Goal: Check status: Check status

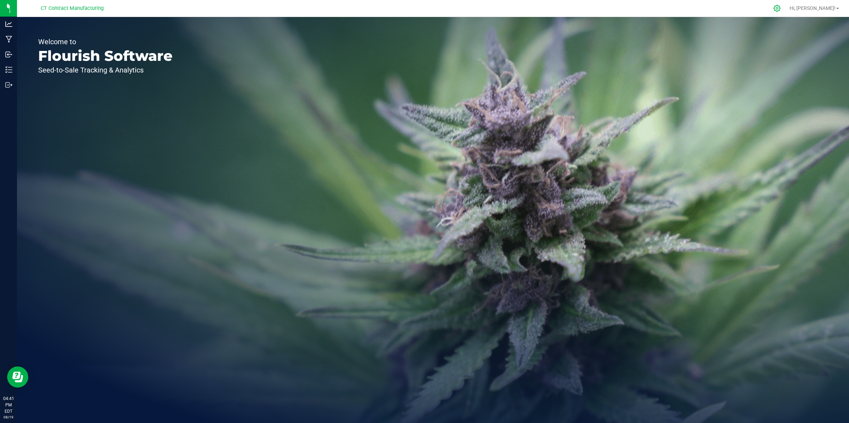
click at [781, 9] on icon at bounding box center [776, 8] width 7 height 7
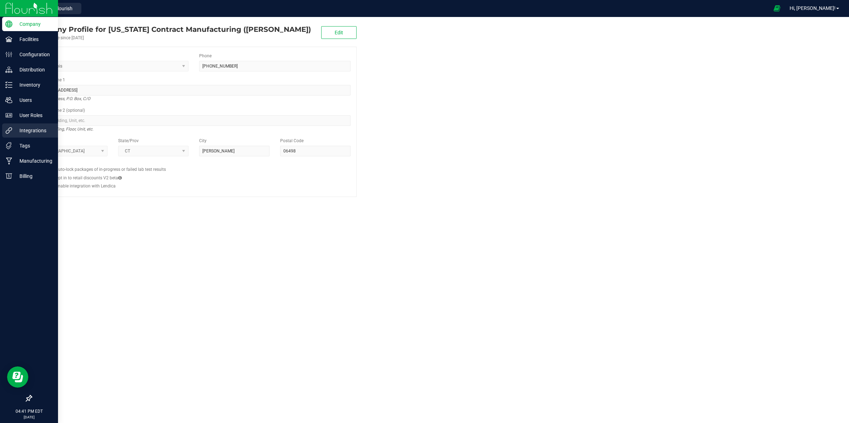
click at [30, 132] on p "Integrations" at bounding box center [33, 130] width 42 height 8
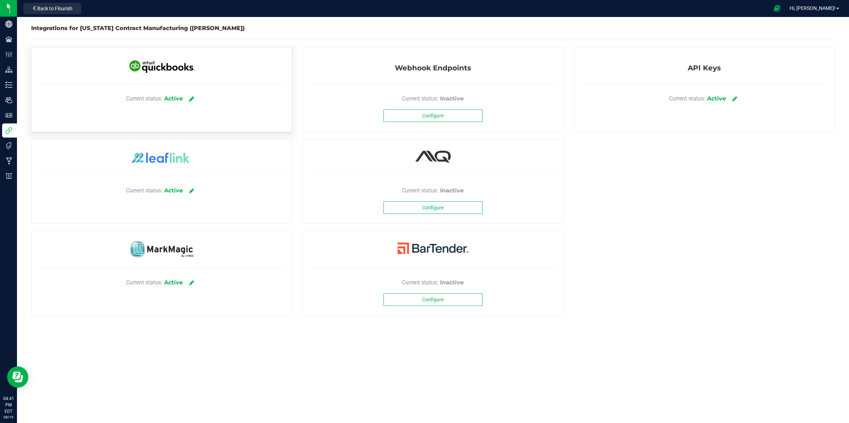
click at [191, 97] on icon at bounding box center [191, 98] width 5 height 6
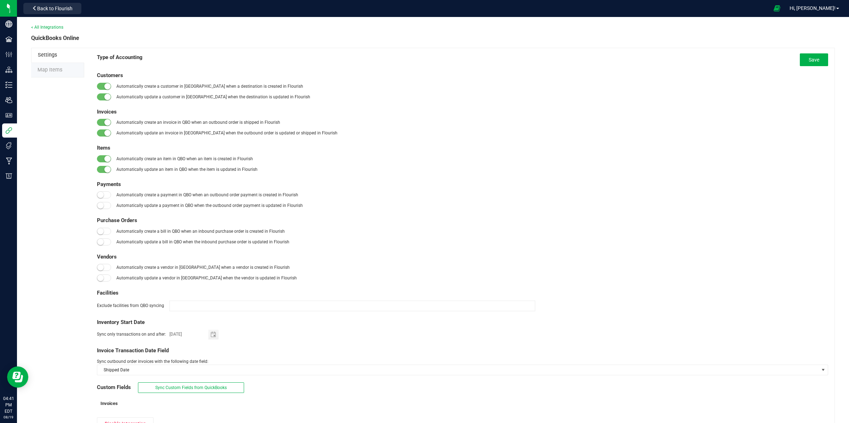
click at [61, 68] on span "Map Items" at bounding box center [49, 70] width 25 height 6
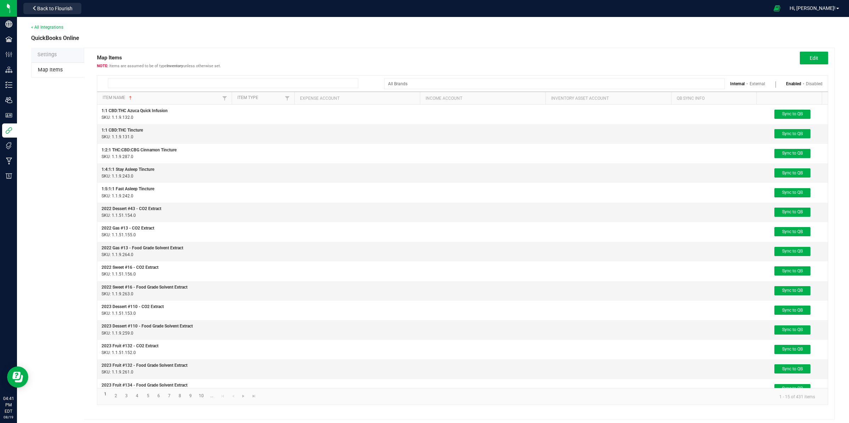
click at [168, 82] on input at bounding box center [233, 84] width 250 height 10
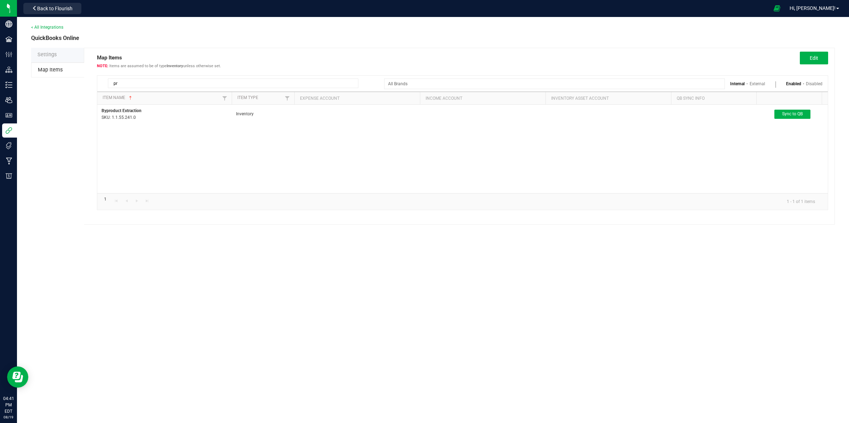
type input "p"
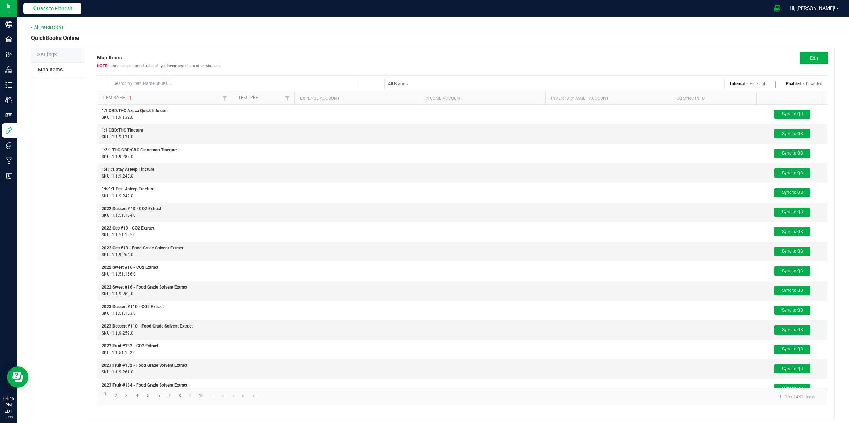
click at [65, 6] on span "Back to Flourish" at bounding box center [54, 9] width 35 height 6
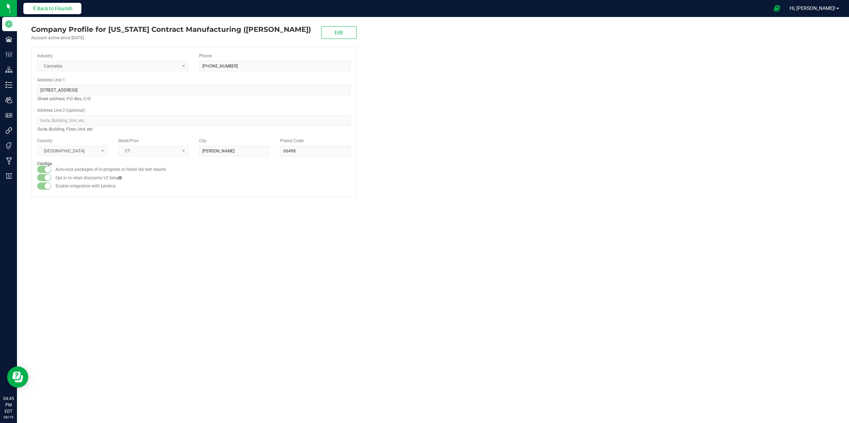
click at [64, 6] on span "Back to Flourish" at bounding box center [54, 9] width 35 height 6
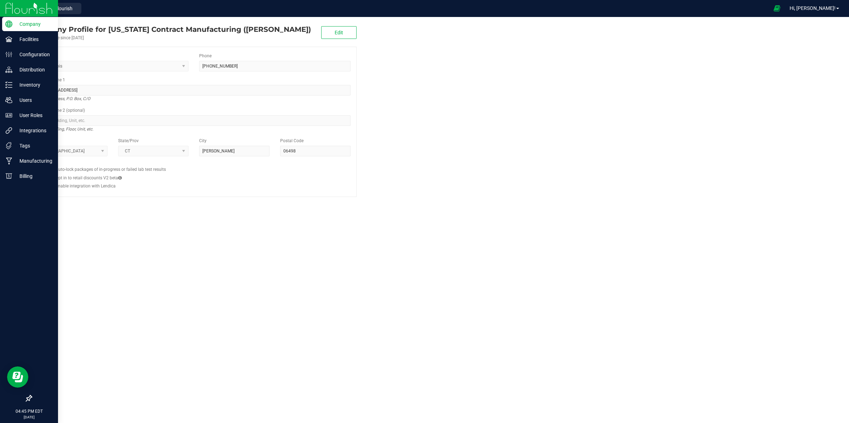
click at [10, 11] on img at bounding box center [28, 8] width 47 height 17
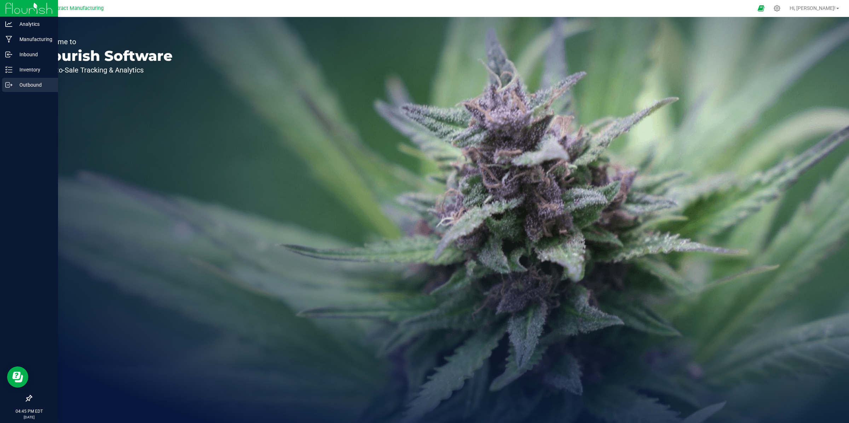
click at [32, 84] on p "Outbound" at bounding box center [33, 85] width 42 height 8
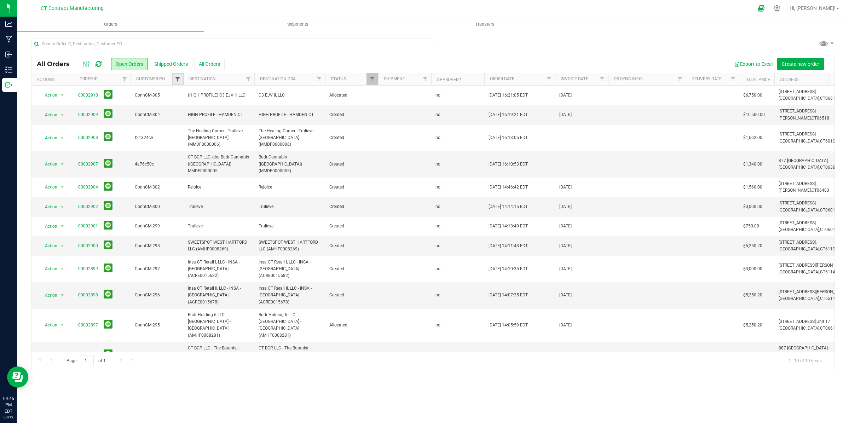
click at [179, 78] on span "Filter" at bounding box center [178, 79] width 6 height 6
click at [199, 95] on input at bounding box center [208, 95] width 64 height 10
paste input "ae1b9552"
type input "ae1b9552"
click at [180, 110] on input "ae1b9552" at bounding box center [181, 111] width 5 height 5
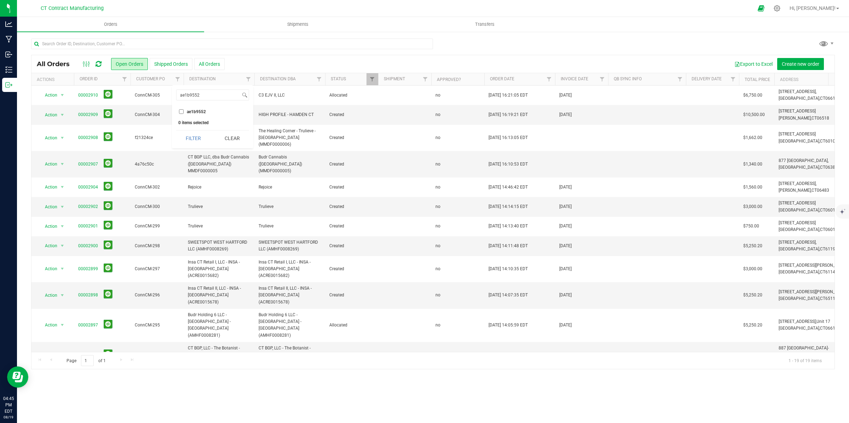
checkbox input "true"
click at [196, 142] on button "Filter" at bounding box center [193, 138] width 34 height 16
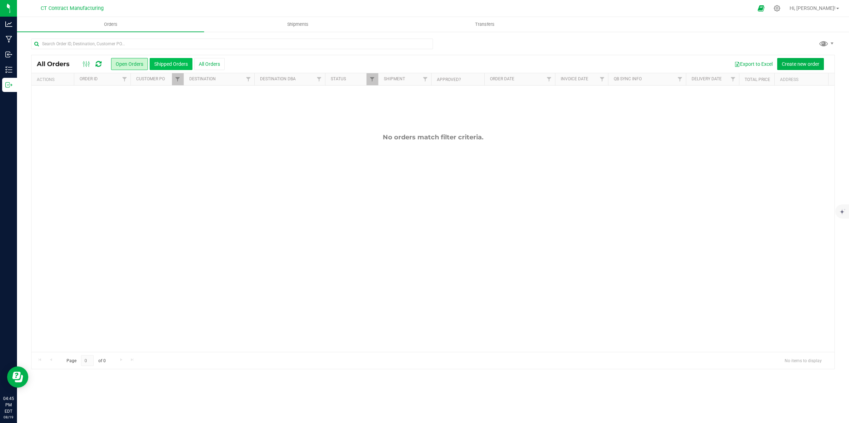
click at [184, 61] on button "Shipped Orders" at bounding box center [171, 64] width 43 height 12
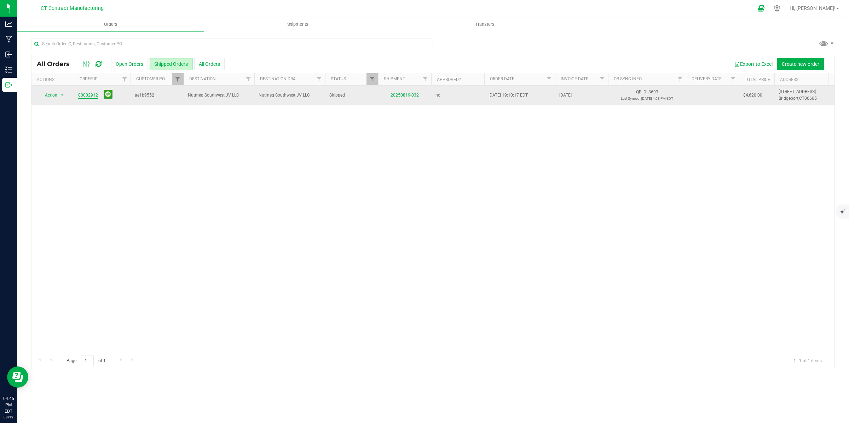
click at [83, 94] on link "00002912" at bounding box center [88, 95] width 20 height 7
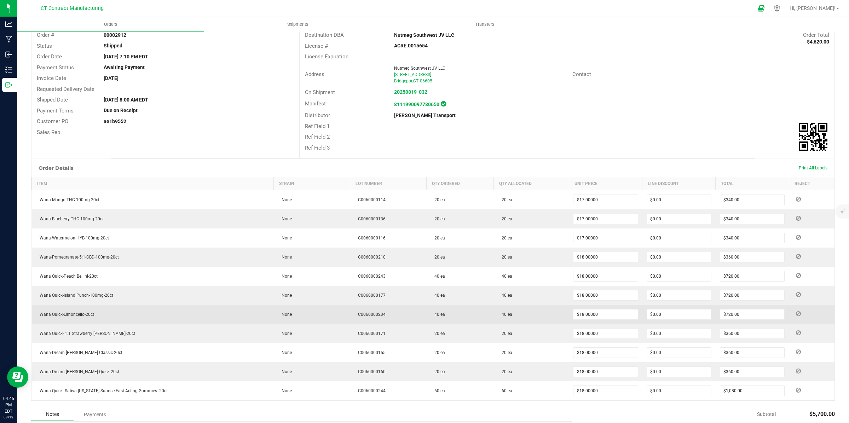
scroll to position [149, 0]
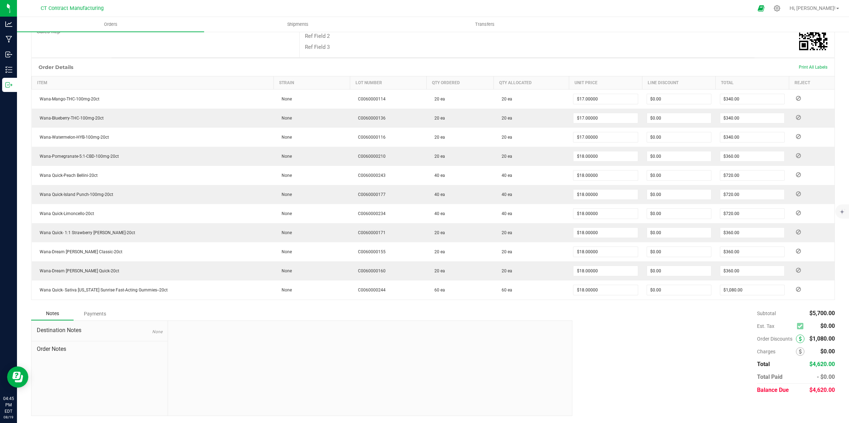
click at [799, 339] on icon at bounding box center [800, 338] width 3 height 5
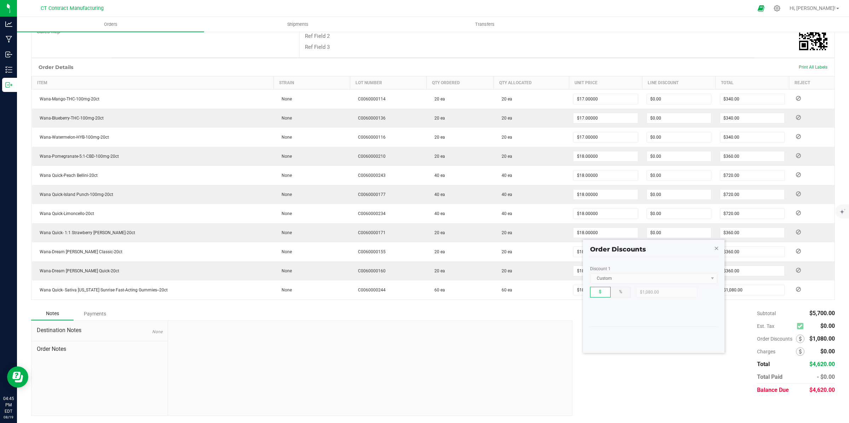
click at [717, 245] on icon "button" at bounding box center [716, 248] width 5 height 8
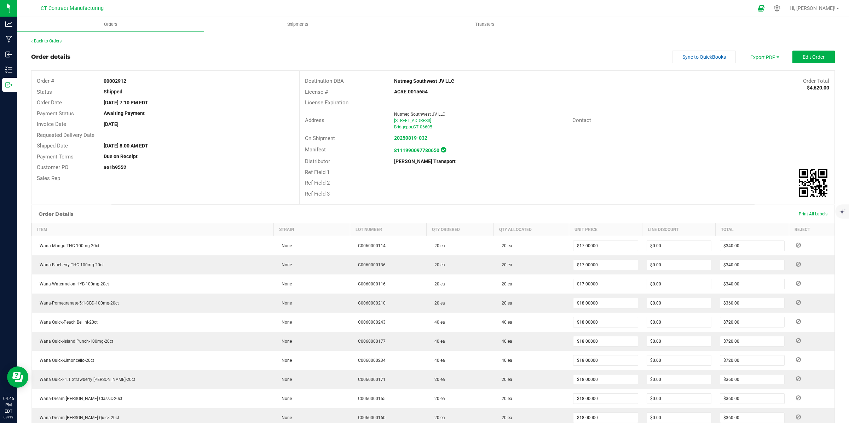
scroll to position [0, 0]
click at [781, 8] on icon at bounding box center [776, 8] width 7 height 7
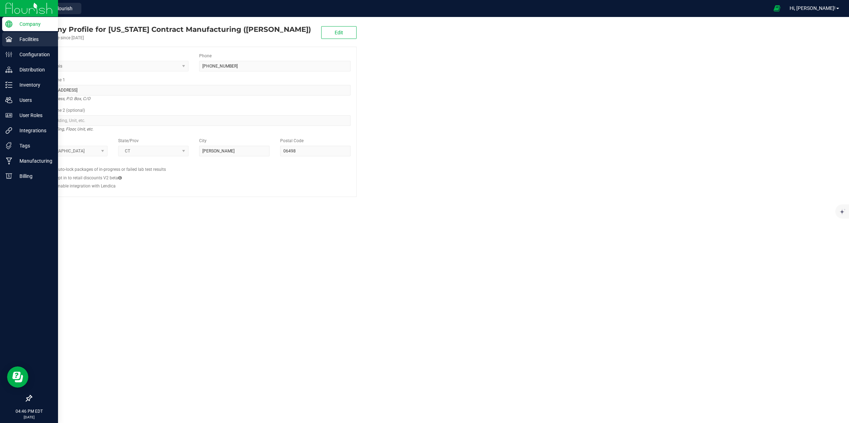
click at [11, 39] on icon at bounding box center [8, 39] width 7 height 7
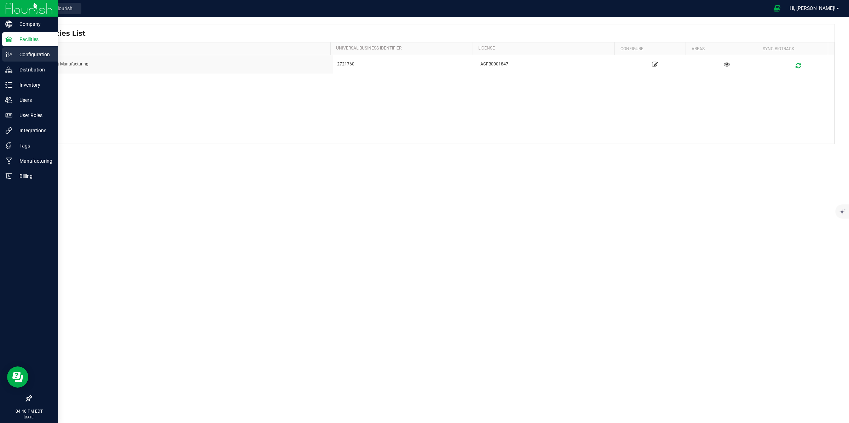
click at [30, 57] on p "Configuration" at bounding box center [33, 54] width 42 height 8
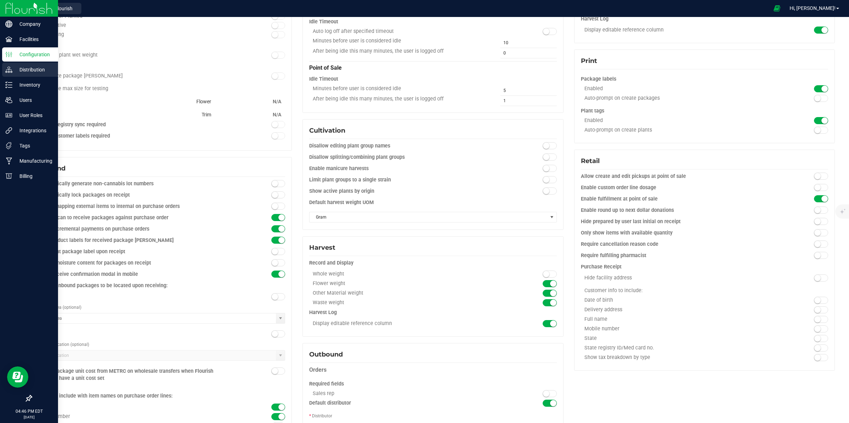
scroll to position [130, 0]
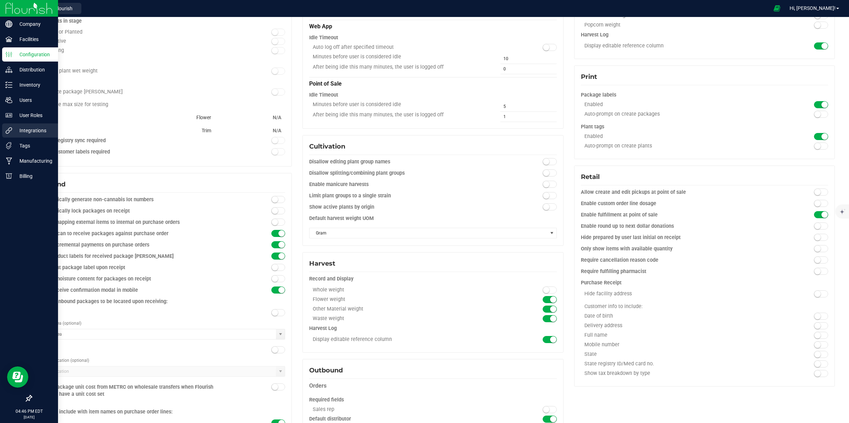
click at [36, 129] on p "Integrations" at bounding box center [33, 130] width 42 height 8
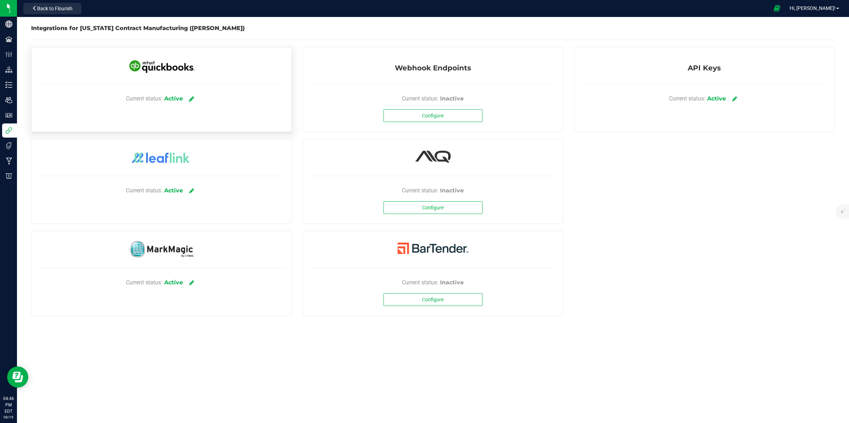
click at [193, 100] on icon at bounding box center [191, 98] width 5 height 6
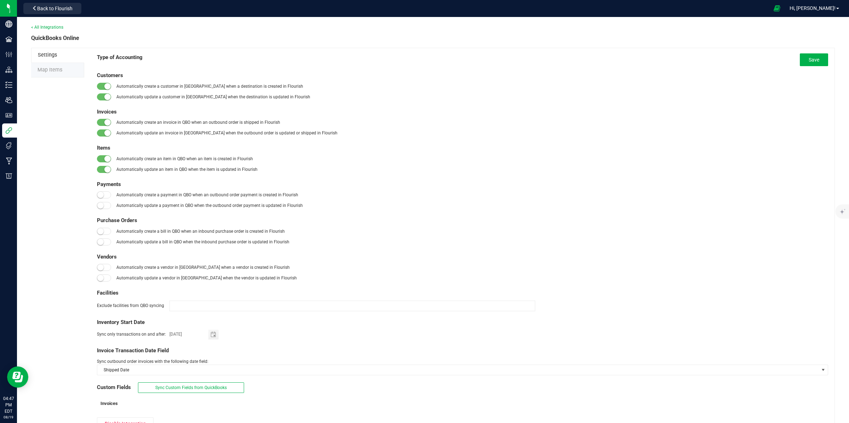
click at [47, 73] on li "Map Items" at bounding box center [57, 70] width 53 height 15
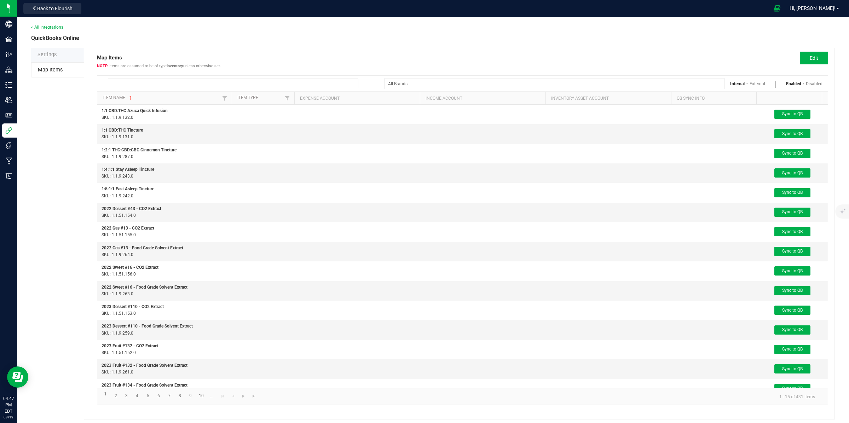
click at [156, 84] on input at bounding box center [233, 84] width 250 height 10
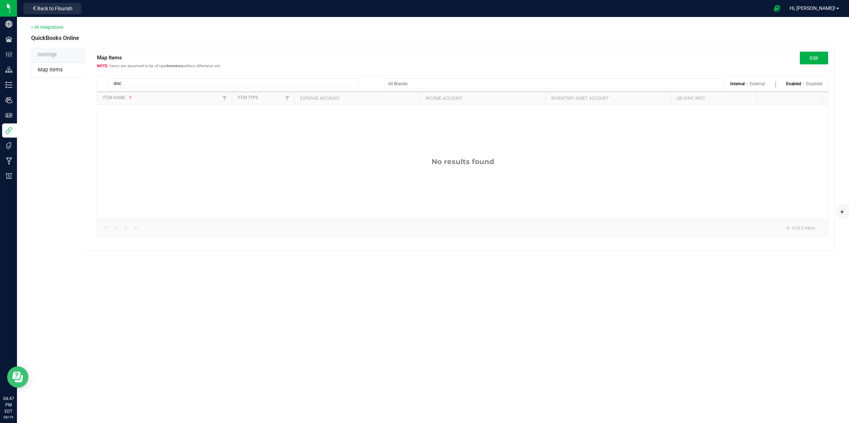
type input "disc"
click at [12, 379] on icon "Open Resource Center" at bounding box center [17, 377] width 11 height 11
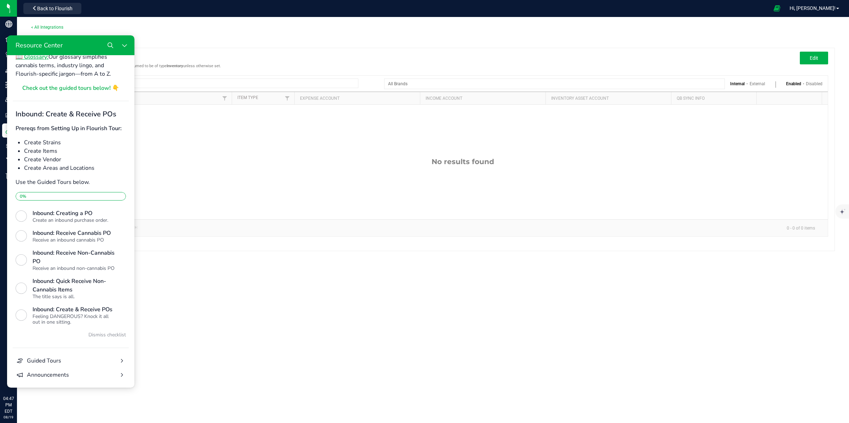
scroll to position [169, 0]
click at [748, 30] on div "< All Integrations" at bounding box center [432, 27] width 803 height 6
click at [824, 6] on span "Hi, [PERSON_NAME]!" at bounding box center [812, 8] width 46 height 6
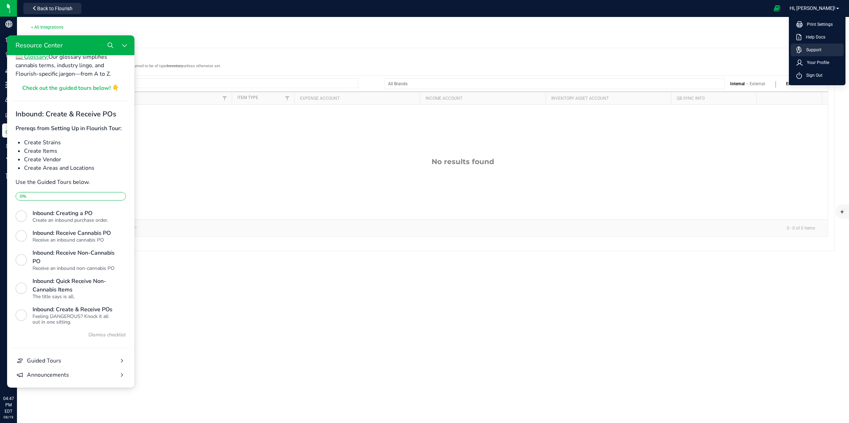
click at [812, 50] on span "Support" at bounding box center [811, 49] width 19 height 7
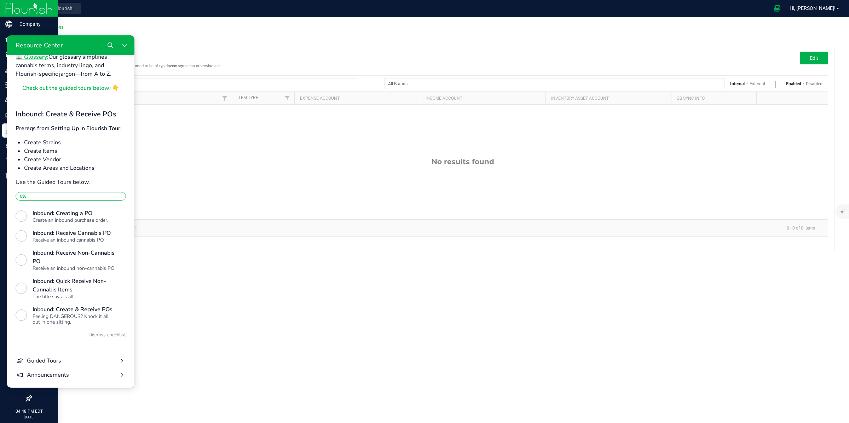
click at [23, 5] on img at bounding box center [28, 8] width 47 height 17
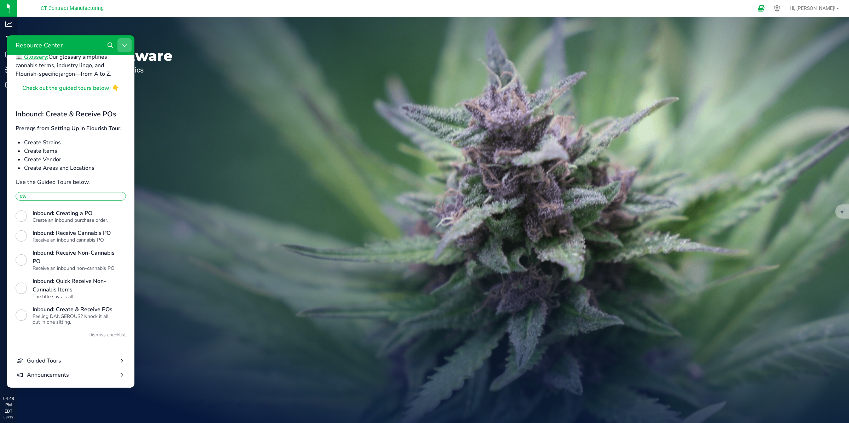
drag, startPoint x: 121, startPoint y: 43, endPoint x: 128, endPoint y: 80, distance: 36.8
click at [121, 43] on button "Close Resource Center" at bounding box center [124, 45] width 14 height 14
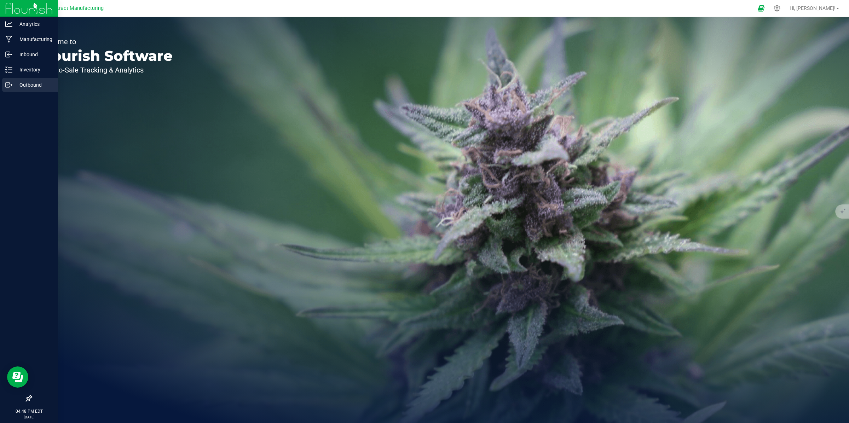
click at [16, 85] on p "Outbound" at bounding box center [33, 85] width 42 height 8
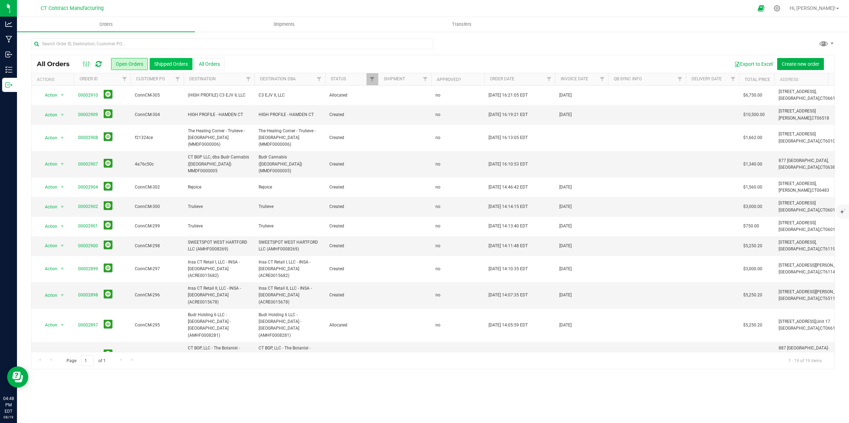
click at [167, 64] on button "Shipped Orders" at bounding box center [171, 64] width 43 height 12
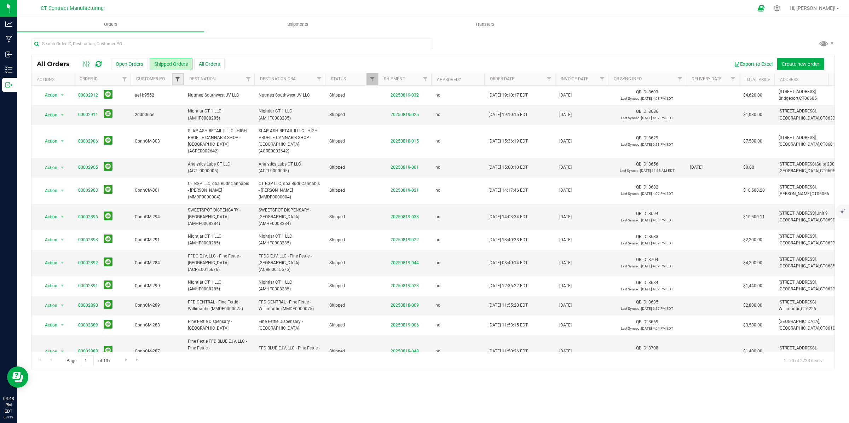
click at [177, 80] on span "Filter" at bounding box center [178, 79] width 6 height 6
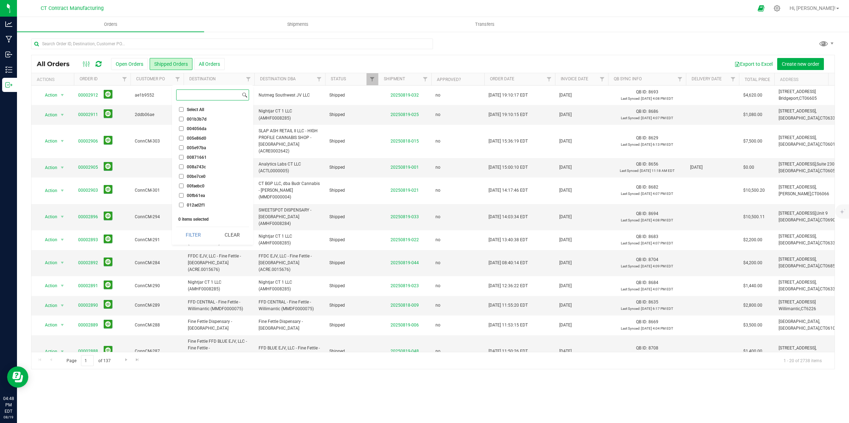
click at [210, 95] on input at bounding box center [208, 95] width 64 height 10
paste input "ae1b9552"
type input "ae1b9552"
click at [180, 110] on input "ae1b9552" at bounding box center [181, 111] width 5 height 5
checkbox input "true"
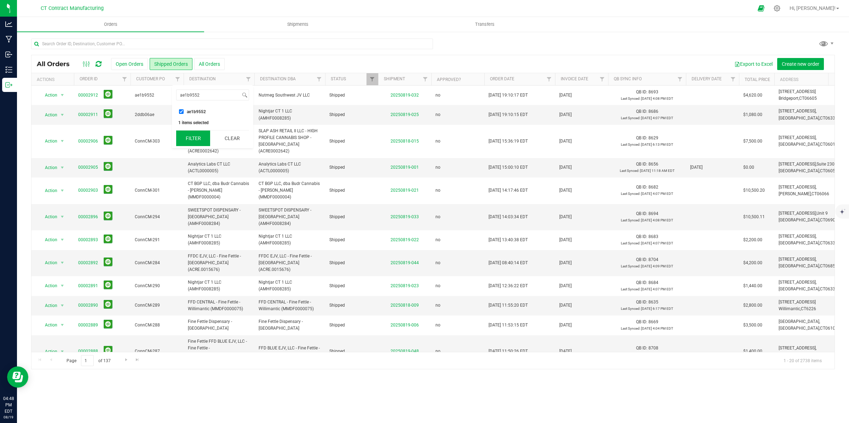
click at [196, 135] on button "Filter" at bounding box center [193, 138] width 34 height 16
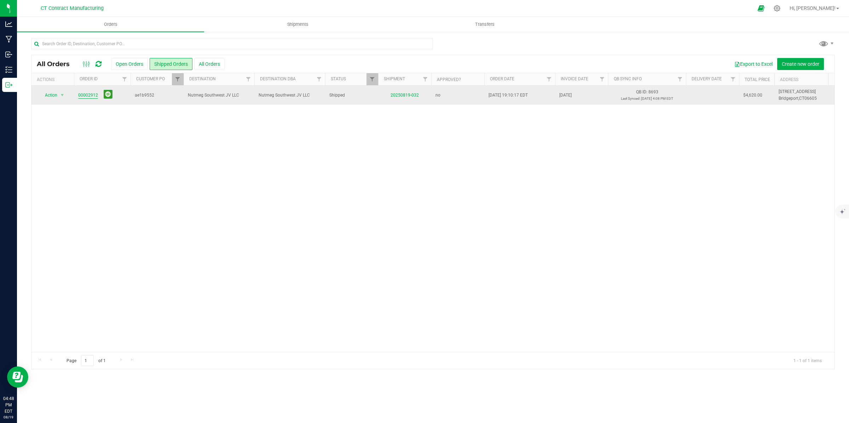
click at [87, 94] on link "00002912" at bounding box center [88, 95] width 20 height 7
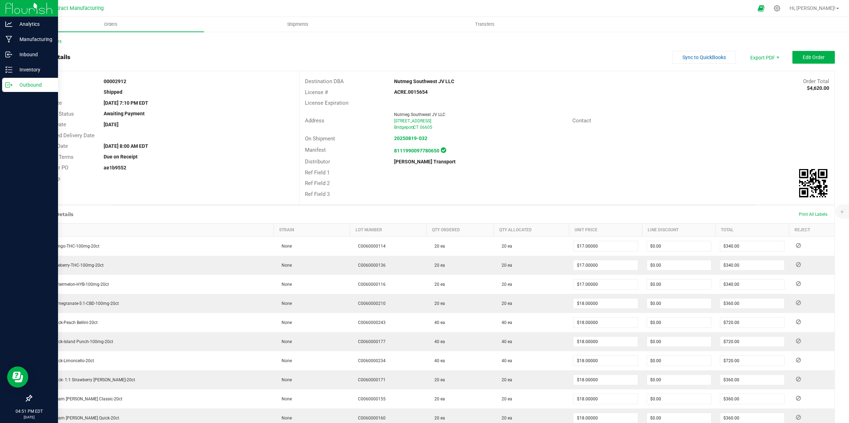
click at [20, 87] on p "Outbound" at bounding box center [33, 85] width 42 height 8
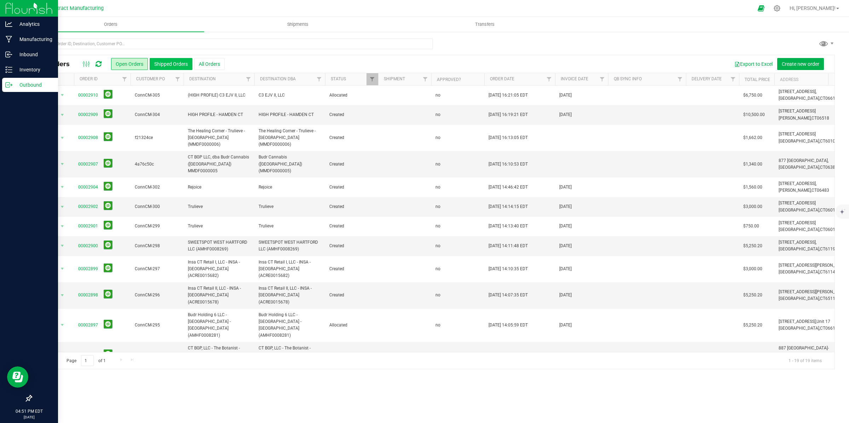
click at [174, 67] on button "Shipped Orders" at bounding box center [171, 64] width 43 height 12
